Goal: Understand process/instructions

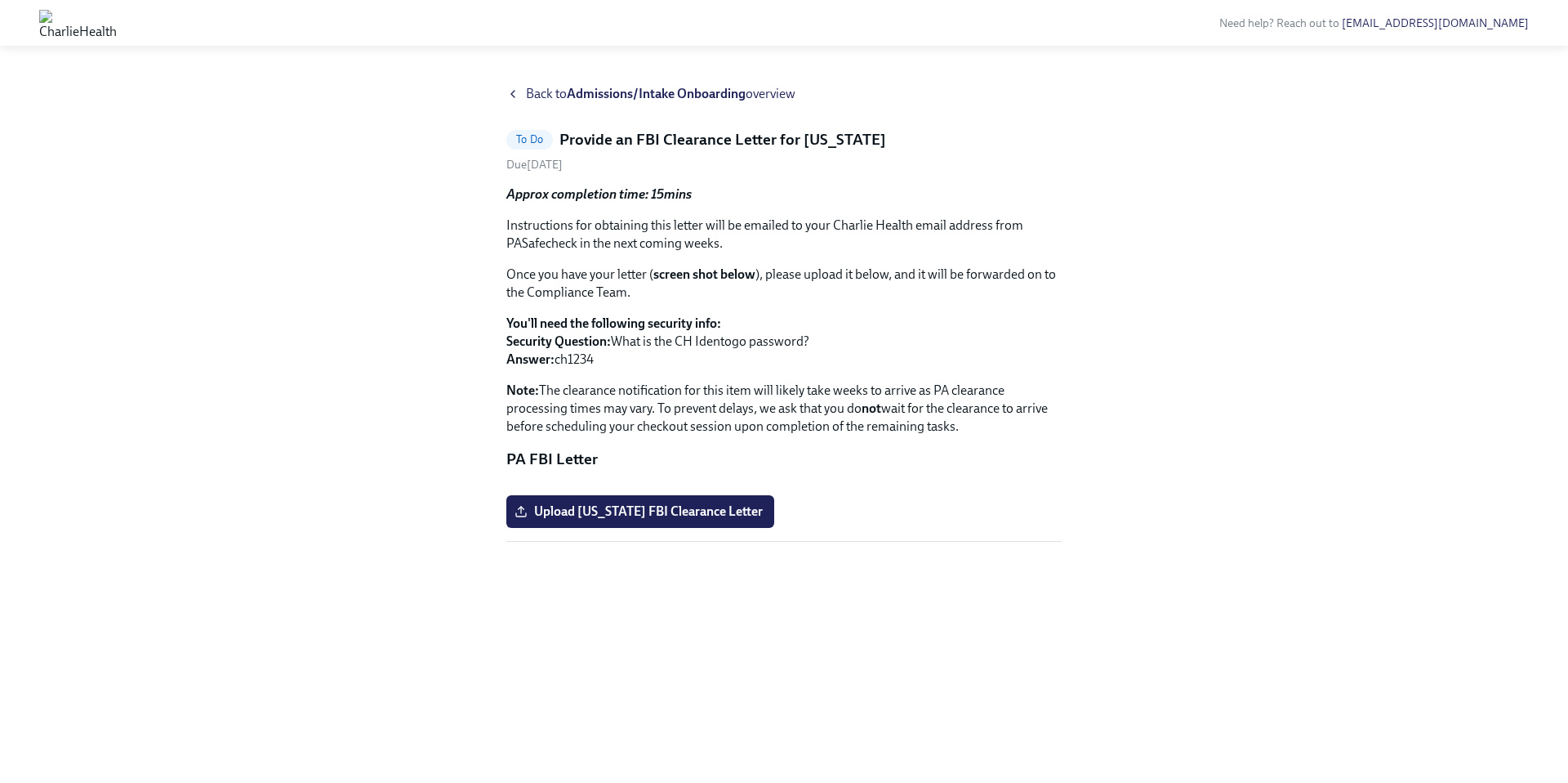
scroll to position [22, 0]
drag, startPoint x: 578, startPoint y: 224, endPoint x: 506, endPoint y: 216, distance: 72.4
click at [506, 217] on p "Instructions for obtaining this letter will be emailed to your Charlie Health e…" at bounding box center [784, 234] width 555 height 36
copy p "PASafecheck"
click at [584, 86] on strong "Admissions/Intake Onboarding" at bounding box center [656, 94] width 179 height 16
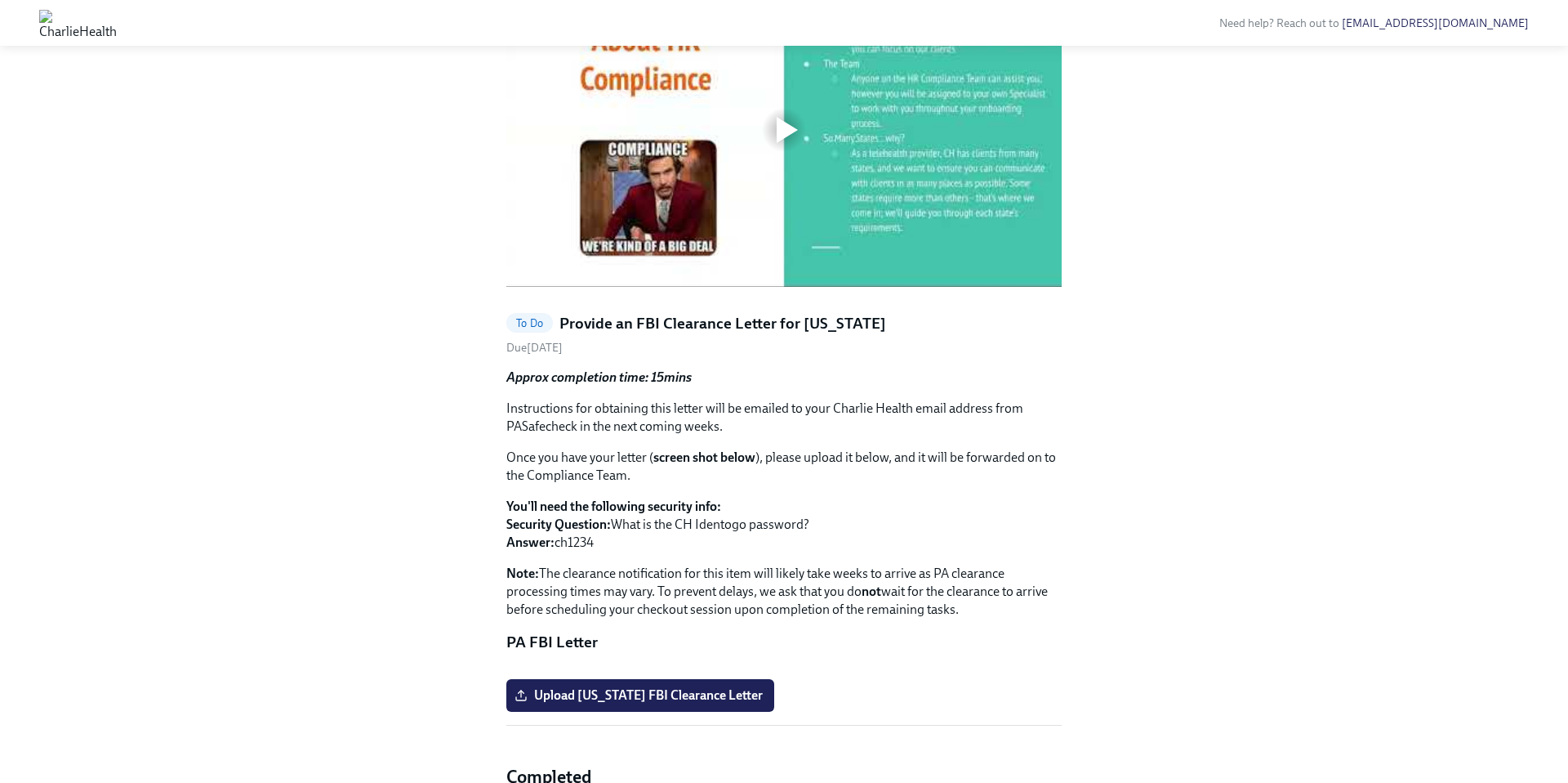
scroll to position [706, 0]
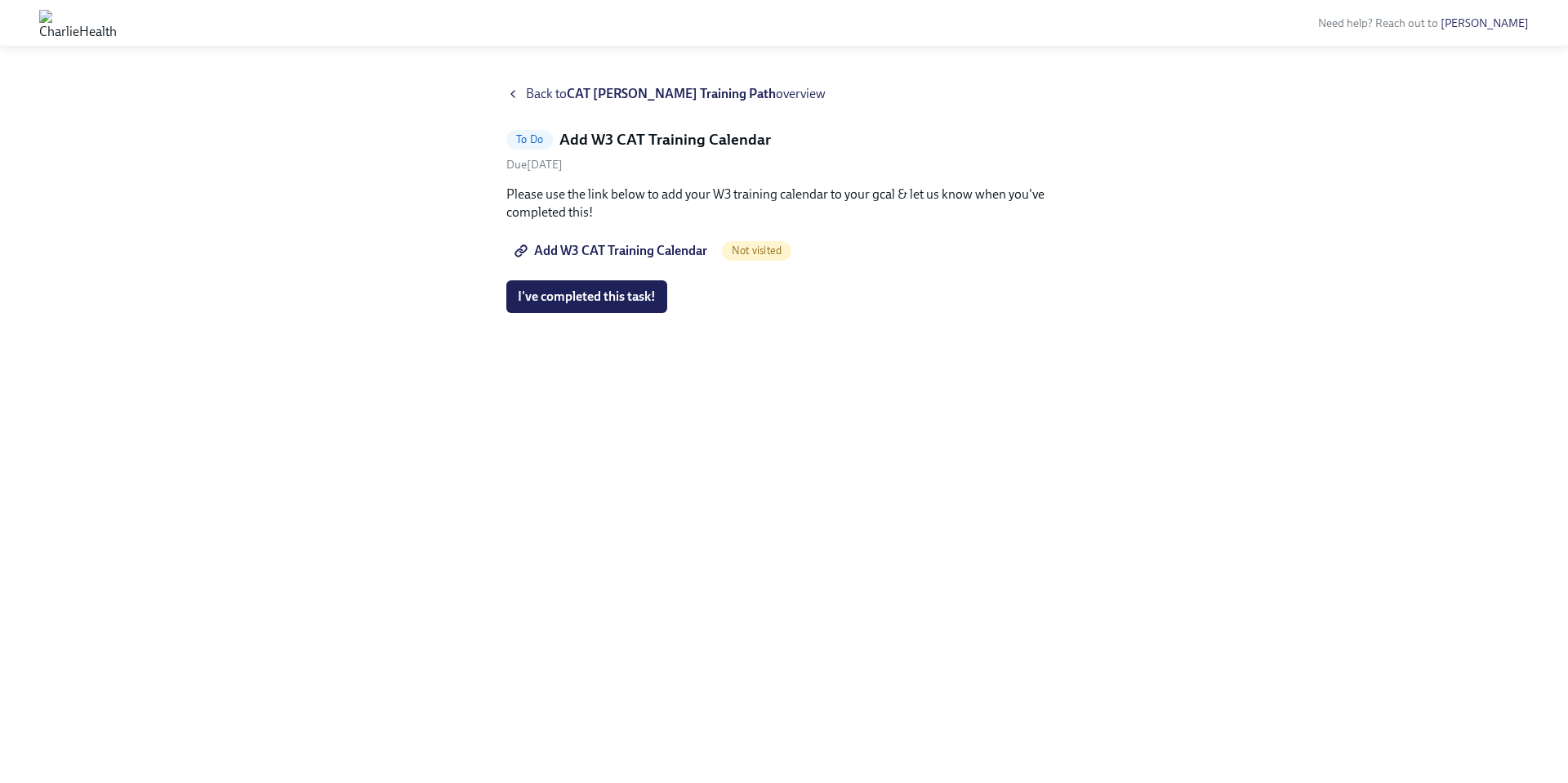
click at [665, 248] on span "Add W3 CAT Training Calendar" at bounding box center [613, 251] width 189 height 17
click at [519, 95] on div "Back to CAT [PERSON_NAME] Training Path overview" at bounding box center [784, 94] width 555 height 18
